Goal: Task Accomplishment & Management: Complete application form

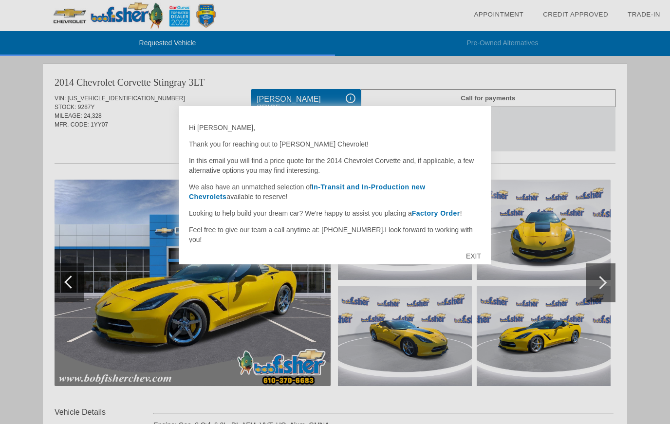
click at [587, 161] on div at bounding box center [335, 212] width 670 height 424
click at [276, 319] on div at bounding box center [335, 212] width 670 height 424
click at [606, 283] on div at bounding box center [335, 212] width 670 height 424
click at [480, 257] on div "EXIT" at bounding box center [473, 255] width 35 height 29
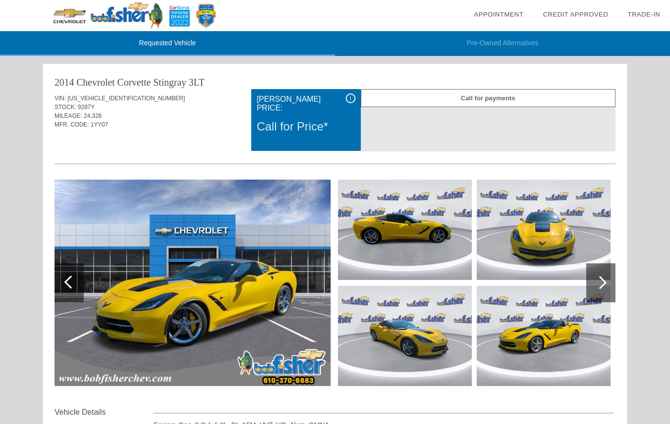
click at [257, 284] on img at bounding box center [193, 283] width 276 height 206
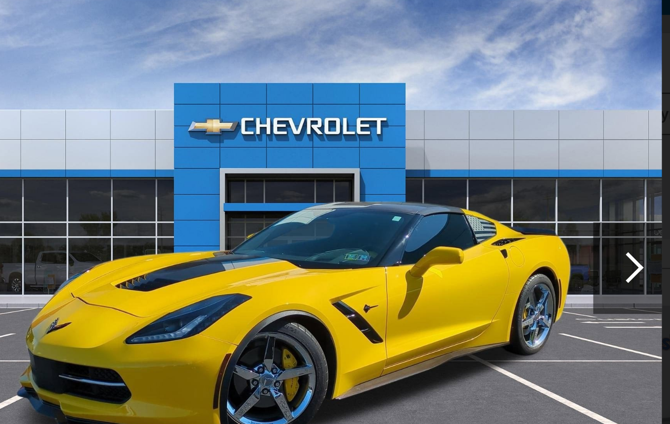
click at [472, 157] on div at bounding box center [478, 163] width 13 height 13
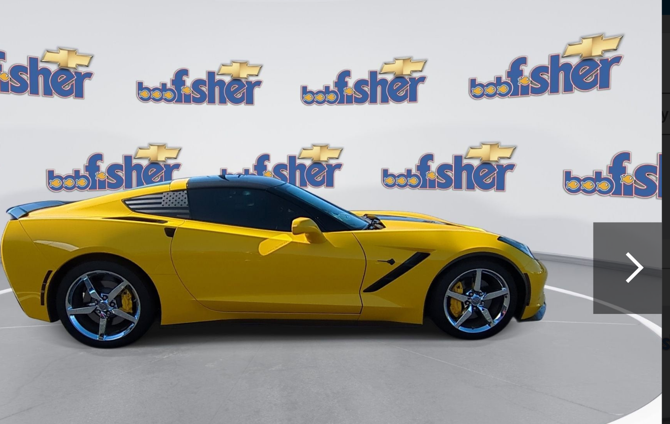
click at [472, 157] on div at bounding box center [478, 163] width 13 height 13
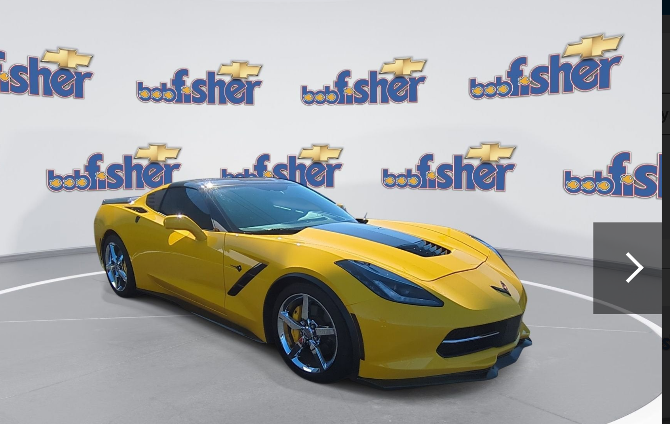
click at [472, 157] on div at bounding box center [478, 163] width 13 height 13
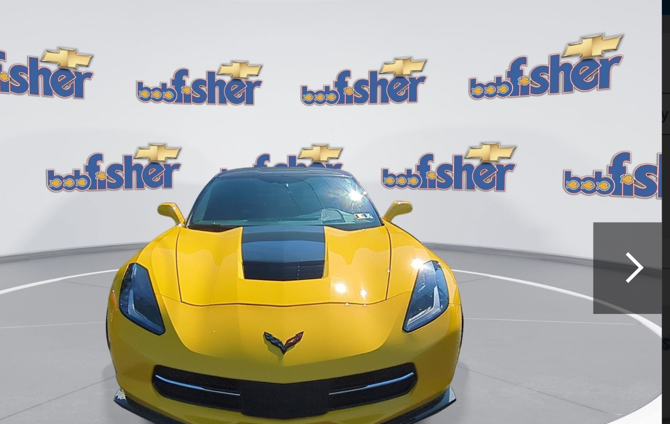
click at [472, 157] on div at bounding box center [478, 163] width 13 height 13
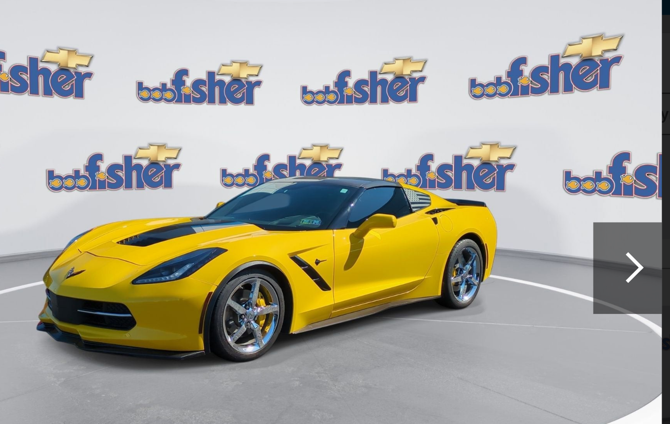
click at [472, 157] on div at bounding box center [478, 163] width 13 height 13
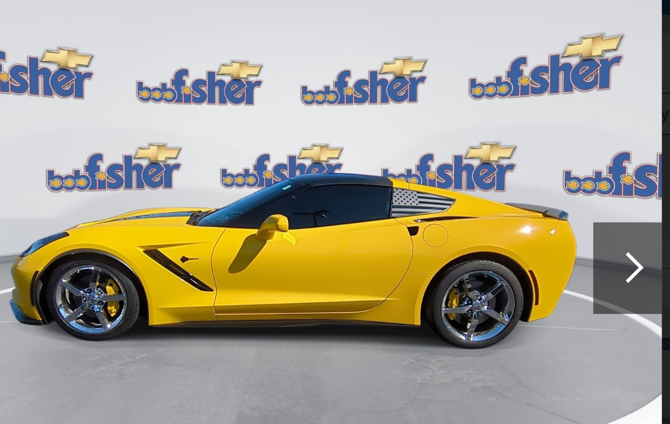
click at [472, 157] on div at bounding box center [478, 163] width 13 height 13
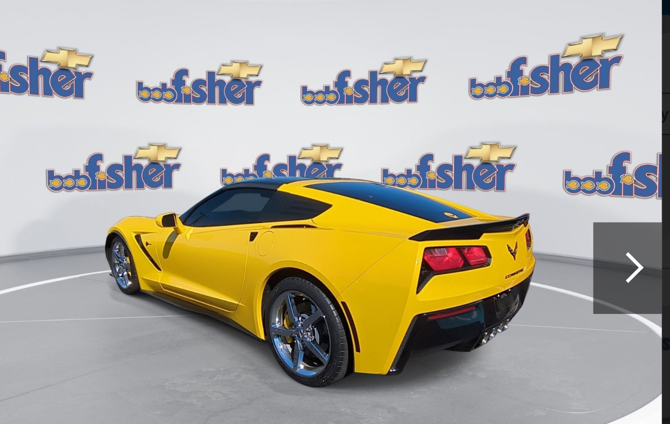
click at [472, 157] on div at bounding box center [478, 163] width 13 height 13
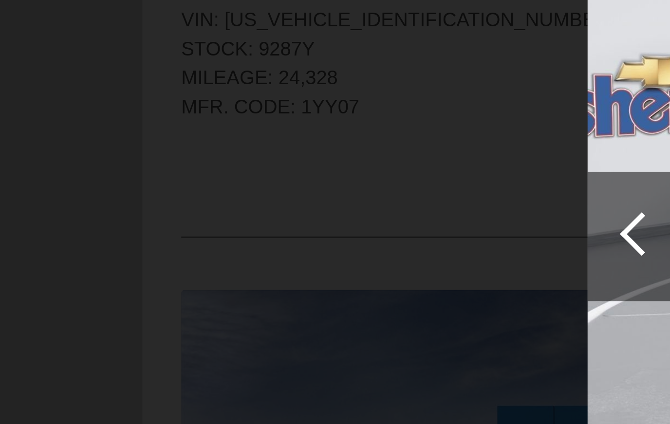
click at [192, 156] on div at bounding box center [192, 162] width 13 height 13
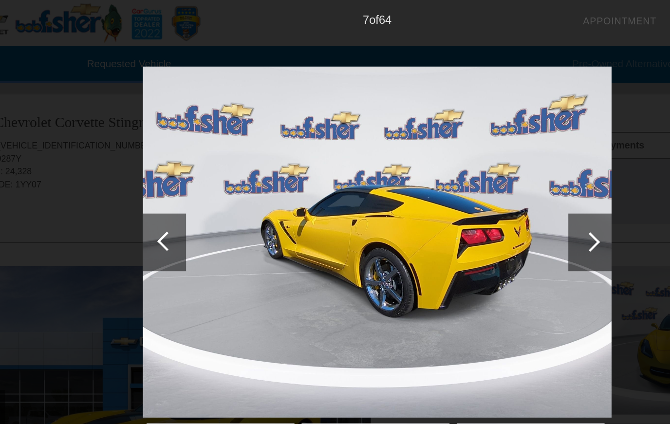
click at [177, 167] on div at bounding box center [191, 163] width 29 height 39
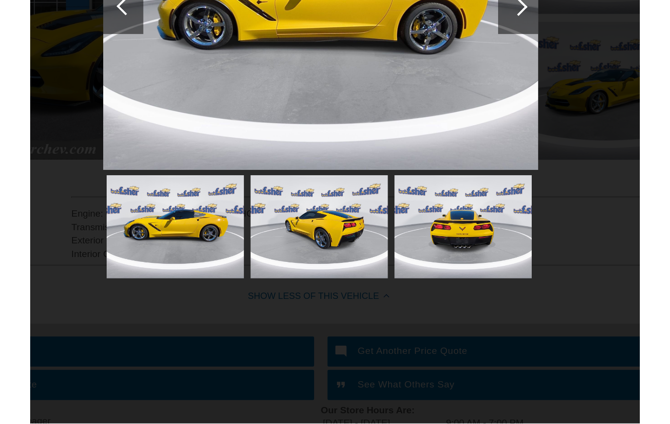
scroll to position [154, 0]
